Goal: Check status

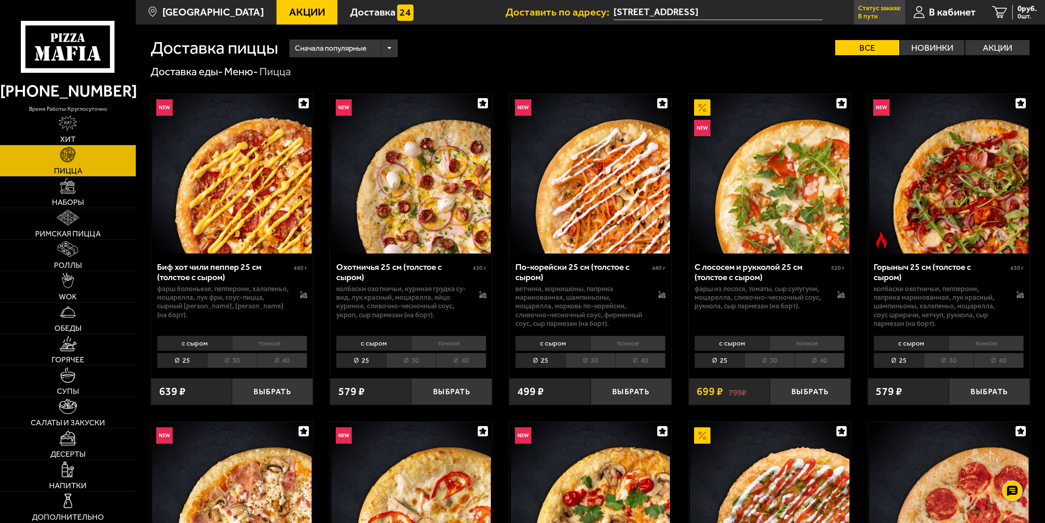
click at [881, 18] on link "Статус заказа: В пути" at bounding box center [879, 12] width 51 height 25
